Goal: Task Accomplishment & Management: Complete application form

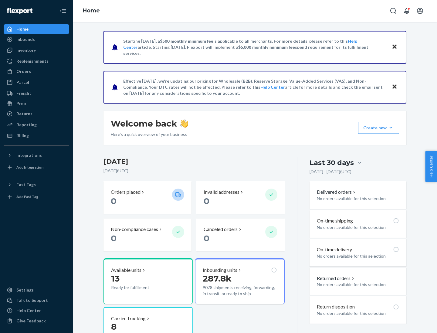
click at [390, 128] on button "Create new Create new inbound Create new order Create new product" at bounding box center [378, 128] width 41 height 12
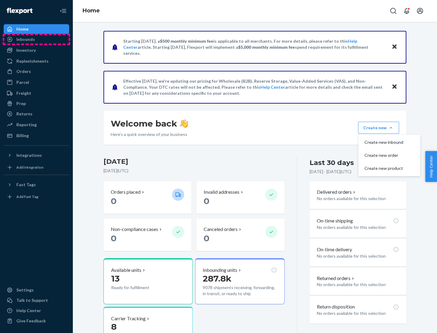
click at [36, 39] on div "Inbounds" at bounding box center [36, 39] width 64 height 8
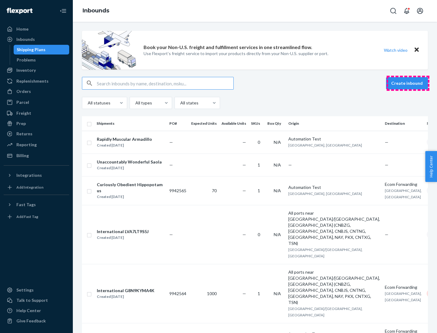
click at [407, 83] on button "Create inbound" at bounding box center [407, 83] width 42 height 12
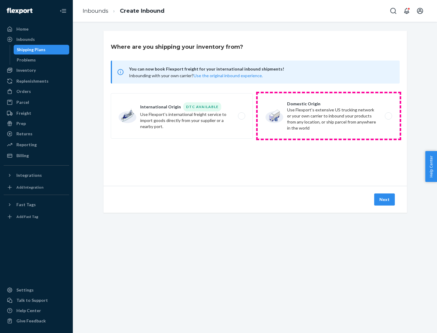
click at [328, 116] on label "Domestic Origin Use Flexport’s extensive US trucking network or your own carrie…" at bounding box center [328, 115] width 142 height 45
click at [388, 116] on input "Domestic Origin Use Flexport’s extensive US trucking network or your own carrie…" at bounding box center [390, 116] width 4 height 4
radio input "true"
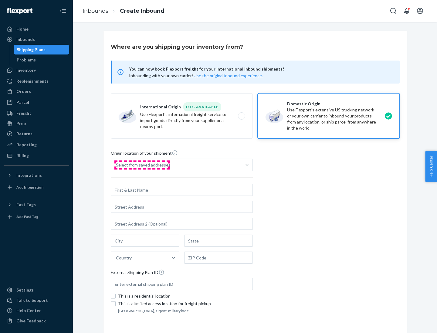
click at [142, 165] on div "Select from saved addresses" at bounding box center [143, 165] width 55 height 6
click at [116, 165] on input "Select from saved addresses" at bounding box center [116, 165] width 1 height 6
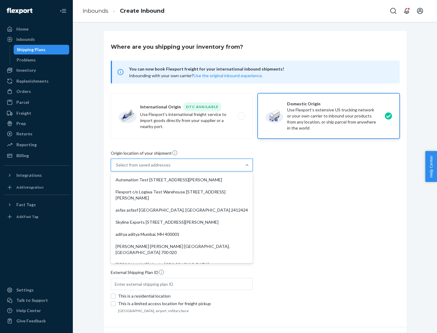
scroll to position [2, 0]
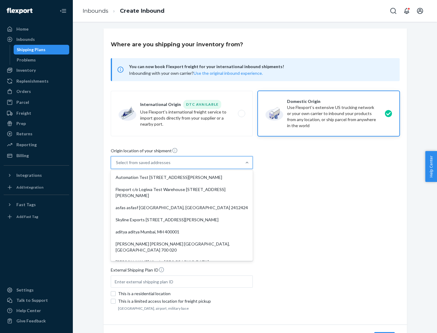
click at [182, 178] on div "Automation Test [STREET_ADDRESS][PERSON_NAME]" at bounding box center [181, 178] width 139 height 12
click at [116, 166] on input "option Automation Test [STREET_ADDRESS][PERSON_NAME]. 9 results available. Use …" at bounding box center [116, 163] width 1 height 6
type input "Automation Test"
type input "9th Floor"
type input "[GEOGRAPHIC_DATA]"
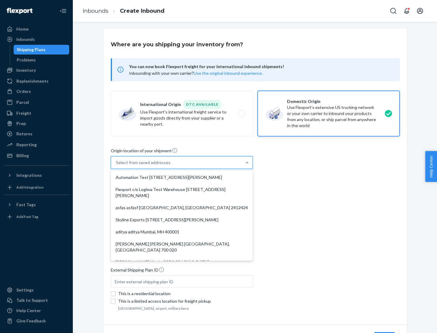
type input "CA"
type input "94104"
type input "[STREET_ADDRESS][PERSON_NAME]"
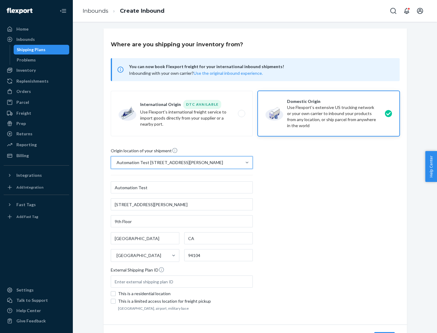
scroll to position [35, 0]
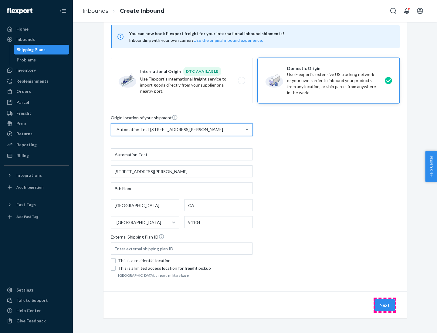
click at [384, 306] on button "Next" at bounding box center [384, 306] width 21 height 12
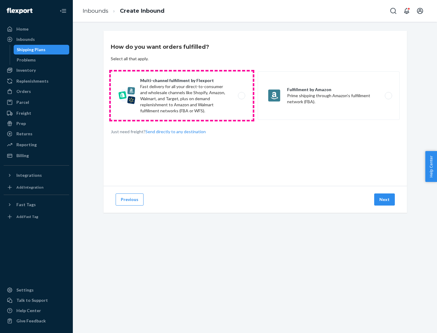
click at [182, 96] on label "Multi-channel fulfillment by Flexport Fast delivery for all your direct-to-cons…" at bounding box center [182, 96] width 142 height 49
click at [241, 96] on input "Multi-channel fulfillment by Flexport Fast delivery for all your direct-to-cons…" at bounding box center [243, 96] width 4 height 4
radio input "true"
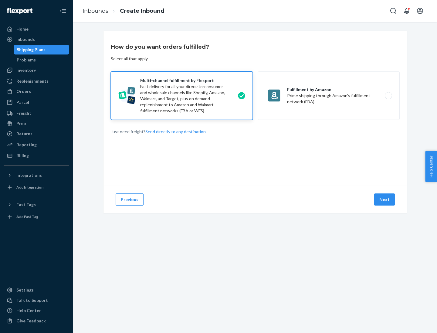
click at [384, 200] on button "Next" at bounding box center [384, 200] width 21 height 12
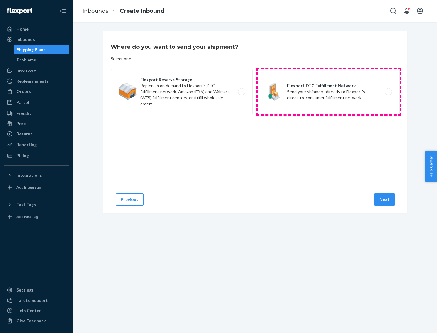
click at [328, 92] on label "Flexport DTC Fulfillment Network Send your shipment directly to Flexport's dire…" at bounding box center [328, 91] width 142 height 45
click at [388, 92] on input "Flexport DTC Fulfillment Network Send your shipment directly to Flexport's dire…" at bounding box center [390, 92] width 4 height 4
radio input "true"
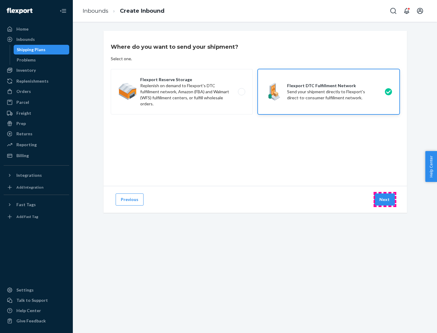
click at [384, 200] on button "Next" at bounding box center [384, 200] width 21 height 12
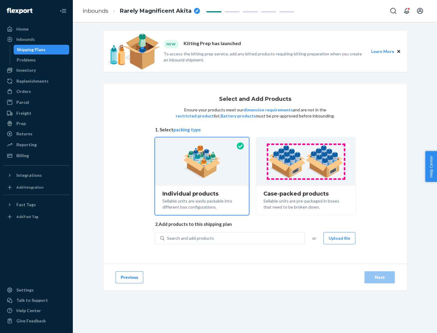
click at [306, 162] on img at bounding box center [305, 161] width 75 height 33
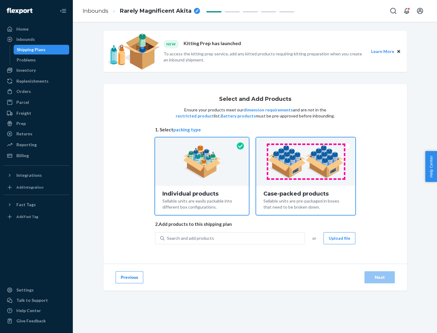
click at [306, 142] on input "Case-packed products Sellable units are pre-packaged in boxes that need to be b…" at bounding box center [305, 140] width 4 height 4
radio input "true"
radio input "false"
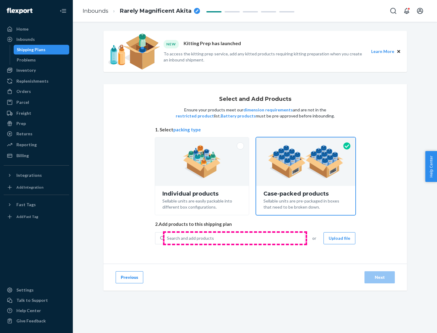
click at [235, 238] on div "Search and add products" at bounding box center [234, 238] width 140 height 11
click at [167, 238] on input "Search and add products" at bounding box center [167, 239] width 1 height 6
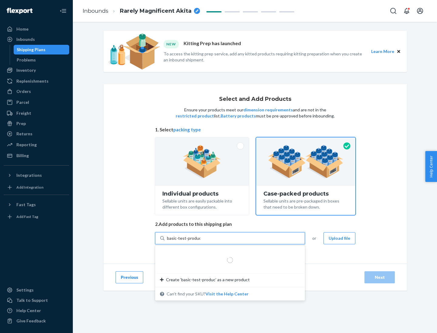
type input "basic-test-product-1"
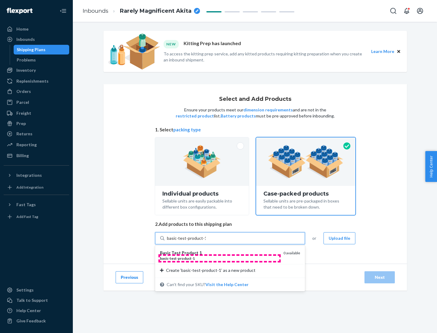
click at [219, 259] on div "basic - test - product - 1" at bounding box center [219, 258] width 119 height 5
click at [206, 242] on input "basic-test-product-1" at bounding box center [186, 239] width 39 height 6
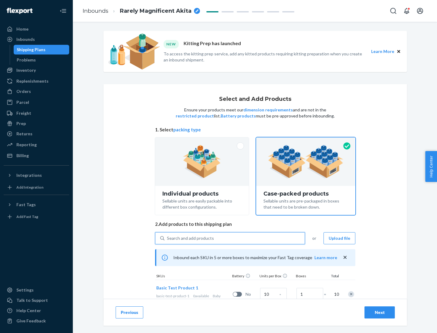
scroll to position [22, 0]
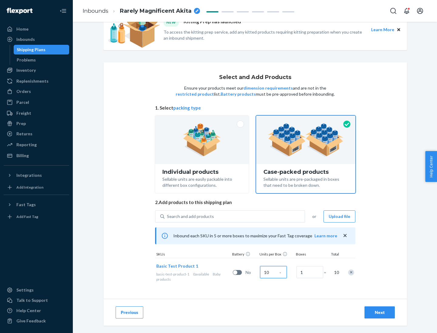
type input "10"
type input "7"
click at [379, 313] on div "Next" at bounding box center [379, 313] width 20 height 6
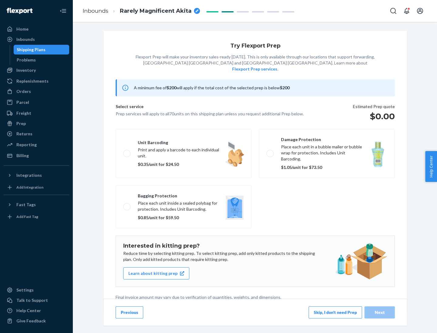
scroll to position [2, 0]
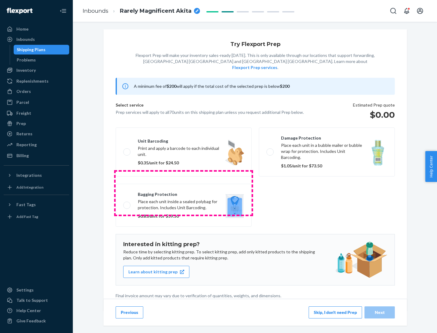
click at [183, 193] on label "Bagging protection Place each unit inside a sealed polybag for protection. Incl…" at bounding box center [184, 205] width 136 height 43
click at [127, 203] on input "Bagging protection Place each unit inside a sealed polybag for protection. Incl…" at bounding box center [125, 205] width 4 height 4
checkbox input "true"
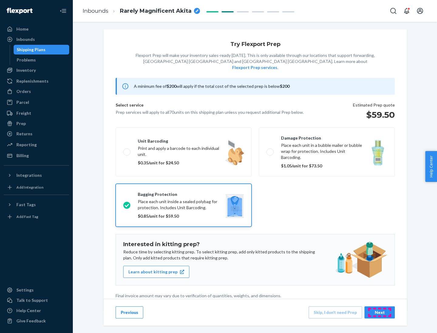
click at [379, 313] on div "Next" at bounding box center [379, 313] width 20 height 6
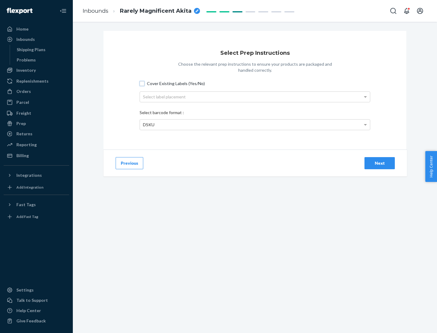
click at [142, 83] on input "Cover Existing Labels (Yes/No)" at bounding box center [141, 83] width 5 height 5
checkbox input "true"
click at [255, 97] on div "Select label placement" at bounding box center [255, 97] width 230 height 10
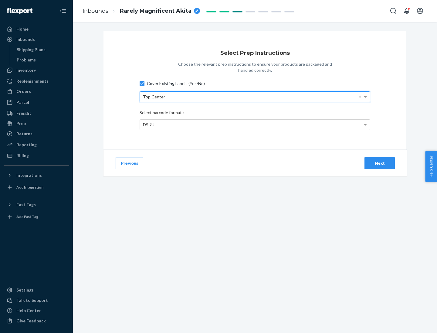
click at [255, 125] on div "DSKU" at bounding box center [255, 125] width 230 height 10
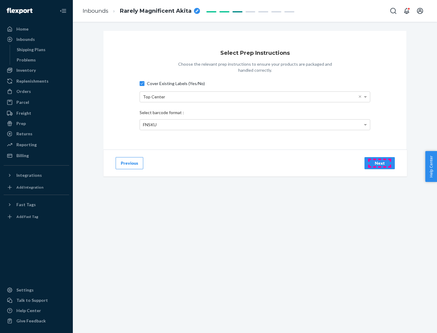
click at [379, 163] on div "Next" at bounding box center [379, 163] width 20 height 6
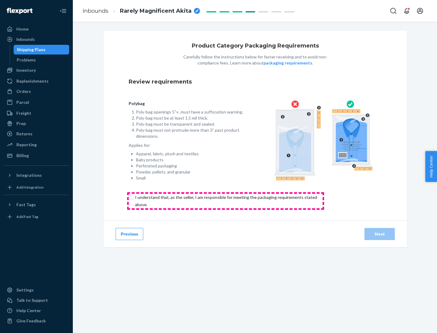
click at [225, 201] on input "checkbox" at bounding box center [230, 201] width 202 height 15
checkbox input "true"
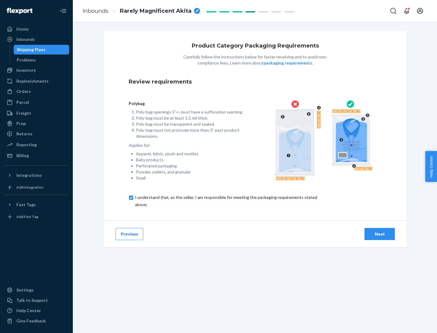
click at [379, 234] on div "Next" at bounding box center [379, 234] width 20 height 6
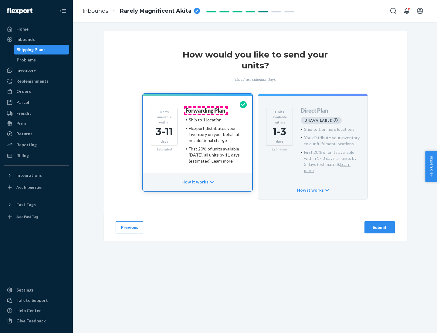
click at [206, 111] on h4 "Forwarding Plan" at bounding box center [205, 111] width 40 height 6
click at [379, 225] on div "Submit" at bounding box center [379, 228] width 20 height 6
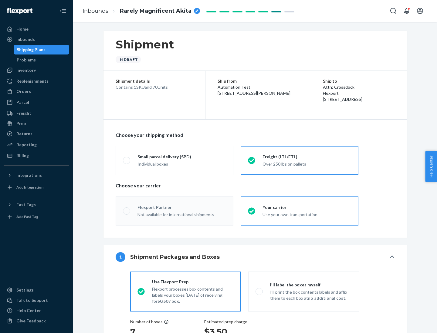
radio input "true"
radio input "false"
radio input "true"
radio input "false"
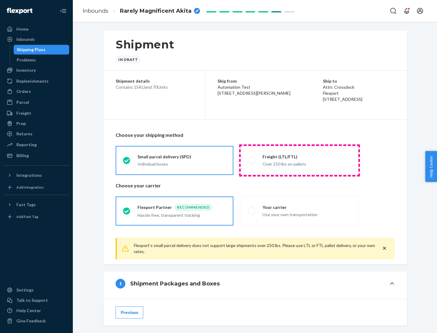
click at [299, 160] on div "Over 250 lbs on pallets" at bounding box center [306, 163] width 89 height 7
click at [252, 160] on input "Freight (LTL/FTL) Over 250 lbs on pallets" at bounding box center [250, 161] width 4 height 4
radio input "true"
radio input "false"
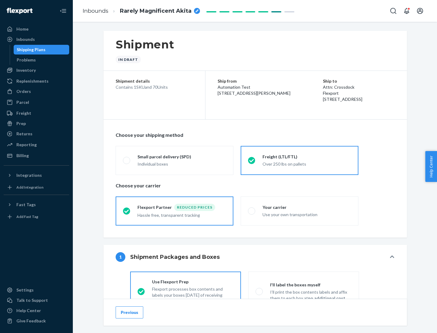
scroll to position [34, 0]
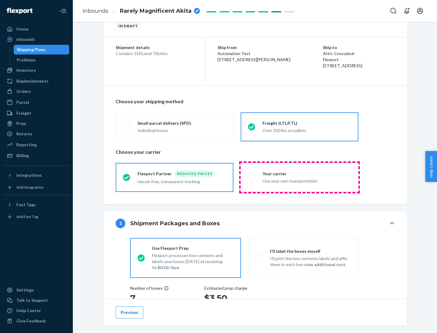
click at [299, 177] on div "Use your own transportation" at bounding box center [306, 180] width 89 height 7
click at [252, 177] on input "Your carrier Use your own transportation" at bounding box center [250, 178] width 4 height 4
radio input "true"
radio input "false"
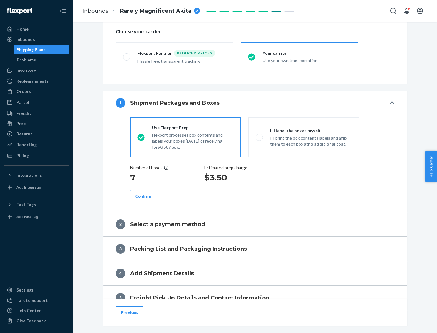
scroll to position [114, 0]
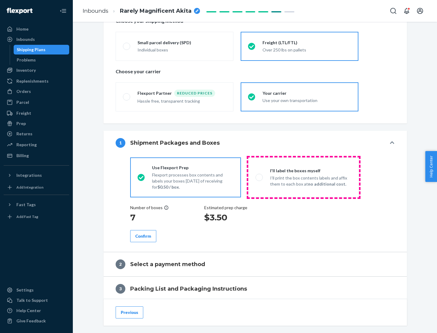
click at [303, 177] on p "I’ll print the box contents labels and affix them to each box at no additional …" at bounding box center [311, 181] width 82 height 12
click at [259, 177] on input "I'll label the boxes myself I’ll print the box contents labels and affix them t…" at bounding box center [257, 178] width 4 height 4
radio input "true"
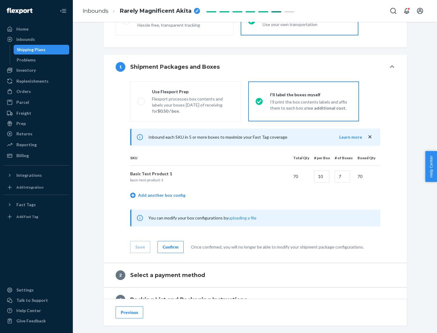
scroll to position [105, 0]
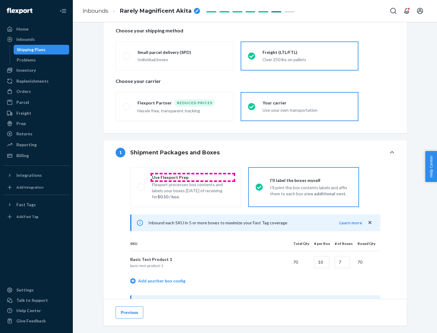
click at [193, 177] on div "Use Flexport Prep" at bounding box center [193, 178] width 82 height 6
click at [141, 185] on input "Use Flexport Prep Flexport processes box contents and labels your boxes [DATE] …" at bounding box center [139, 187] width 4 height 4
radio input "true"
radio input "false"
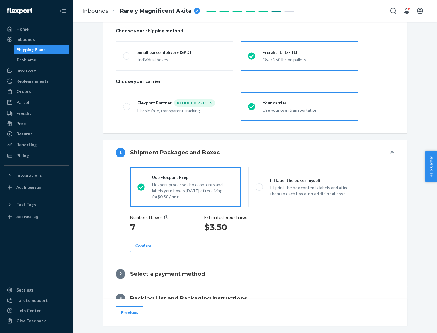
scroll to position [173, 0]
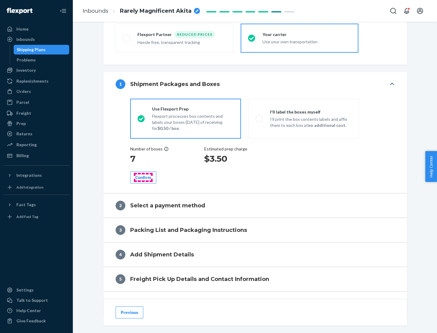
click at [143, 177] on div "Confirm" at bounding box center [143, 178] width 16 height 6
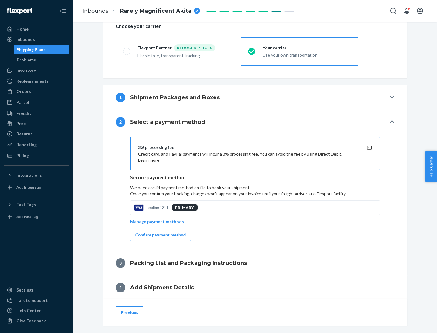
scroll to position [217, 0]
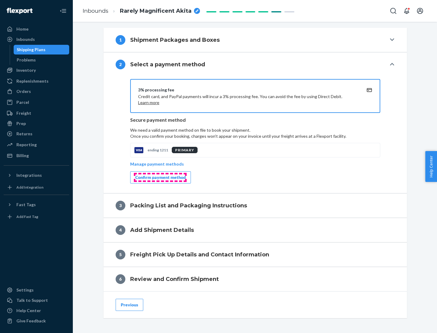
click at [160, 178] on div "Confirm payment method" at bounding box center [160, 178] width 50 height 6
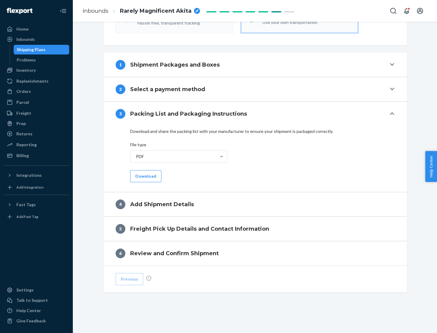
scroll to position [191, 0]
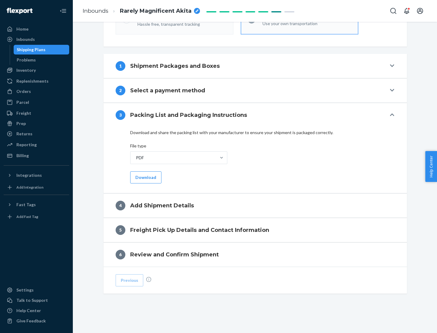
click at [145, 177] on button "Download" at bounding box center [145, 178] width 31 height 12
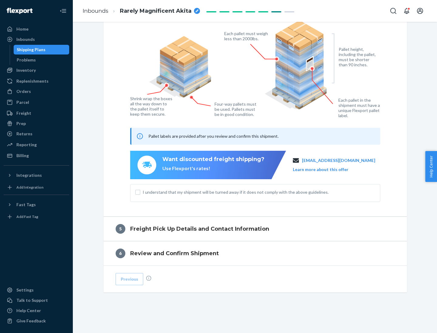
click at [255, 192] on span "I understand that my shipment will be turned away if it does not comply with th…" at bounding box center [258, 192] width 232 height 6
click at [140, 192] on input "I understand that my shipment will be turned away if it does not comply with th…" at bounding box center [137, 192] width 5 height 5
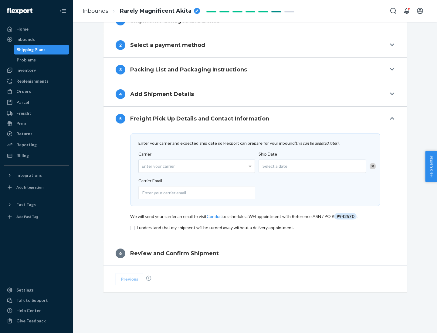
scroll to position [237, 0]
click at [255, 228] on input "checkbox" at bounding box center [255, 227] width 250 height 7
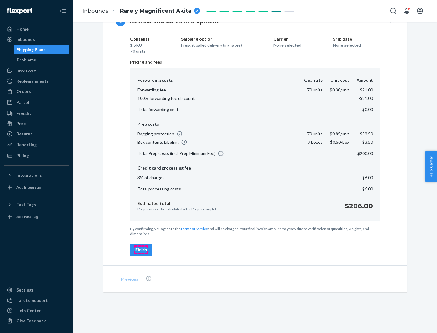
click at [141, 250] on div "Finish" at bounding box center [141, 250] width 12 height 6
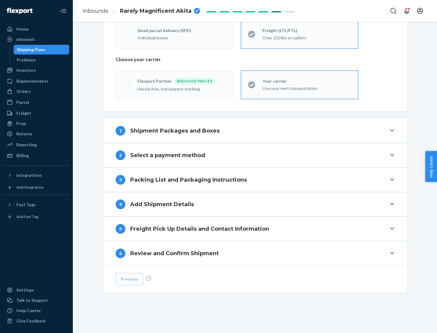
scroll to position [126, 0]
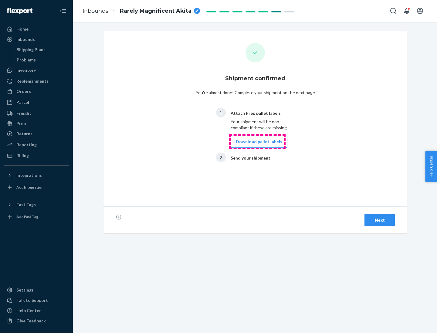
click at [257, 142] on button "Download pallet labels" at bounding box center [258, 142] width 57 height 12
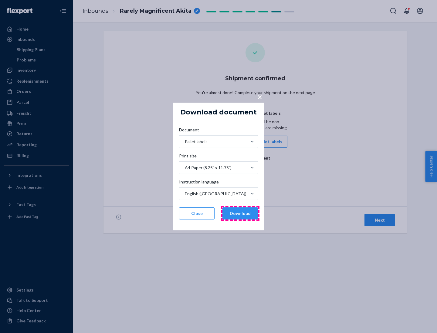
click at [240, 214] on button "Download" at bounding box center [239, 214] width 35 height 12
click at [259, 97] on span "×" at bounding box center [259, 97] width 5 height 10
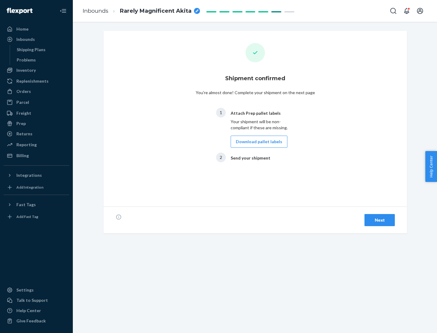
click at [379, 220] on div "Next" at bounding box center [379, 220] width 20 height 6
